Goal: Task Accomplishment & Management: Complete application form

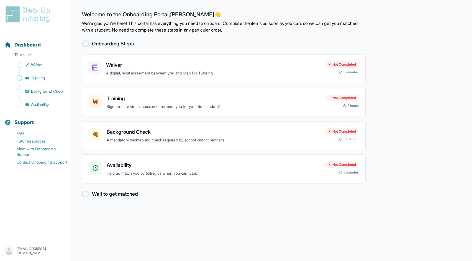
click at [116, 44] on h2 "Onboarding Steps" at bounding box center [113, 44] width 42 height 8
click at [103, 72] on div "Waiver A digital, legal agreement between you and Step Up Tutoring" at bounding box center [205, 68] width 232 height 15
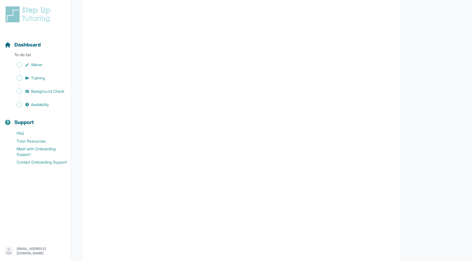
scroll to position [581, 0]
